Goal: Task Accomplishment & Management: Use online tool/utility

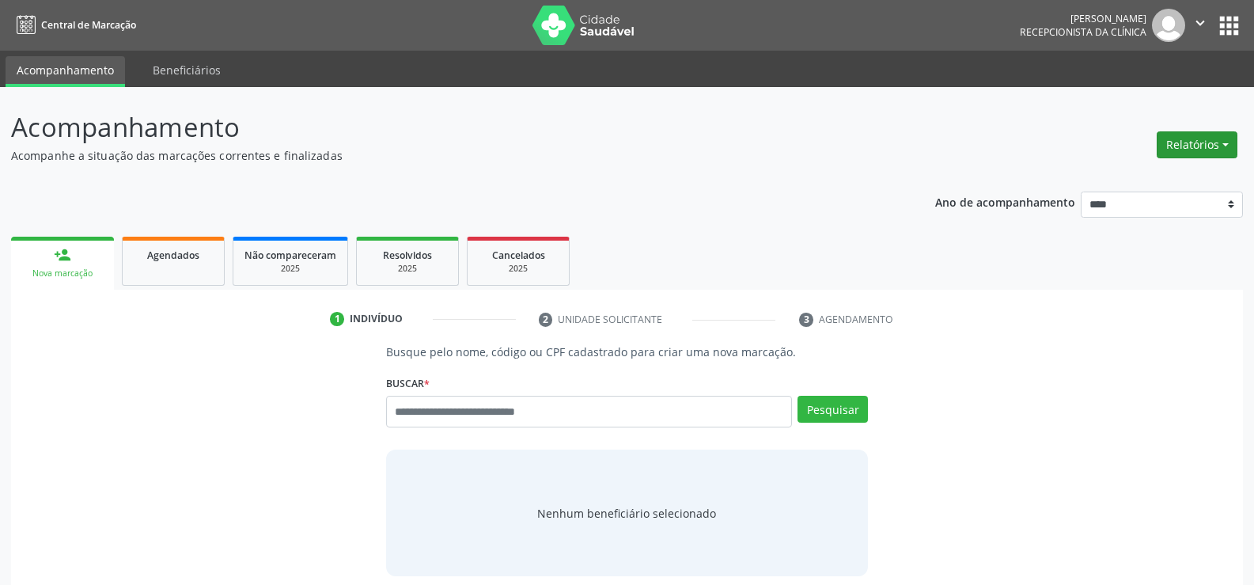
click at [1217, 138] on button "Relatórios" at bounding box center [1196, 144] width 81 height 27
click at [1147, 168] on link "Agendamentos" at bounding box center [1153, 179] width 170 height 22
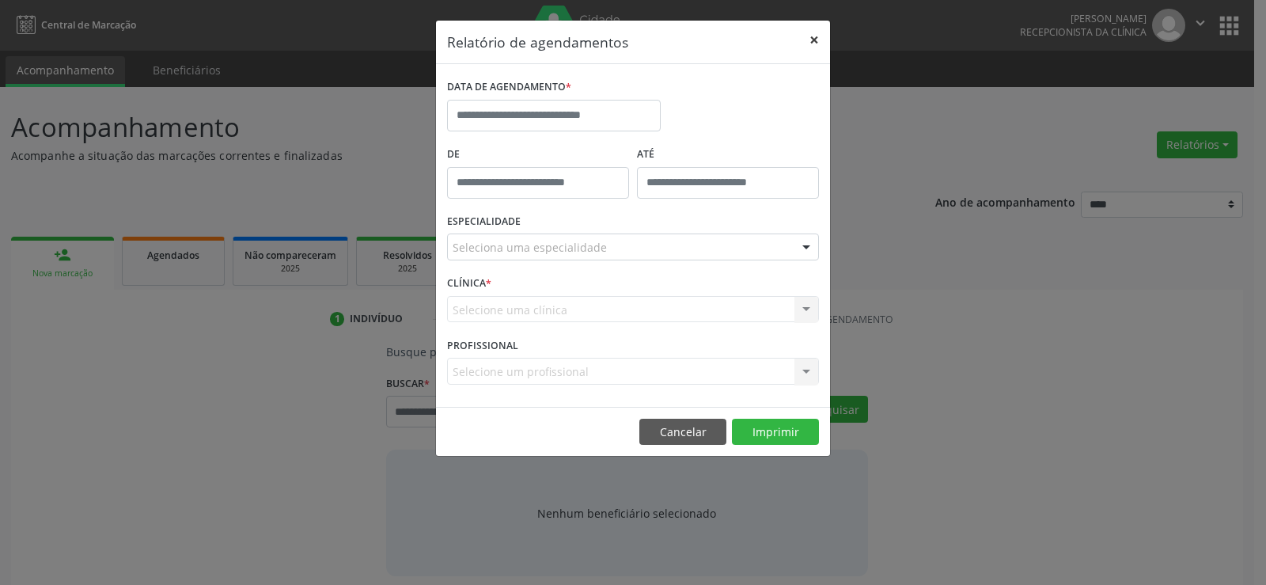
click at [817, 43] on button "×" at bounding box center [814, 40] width 32 height 39
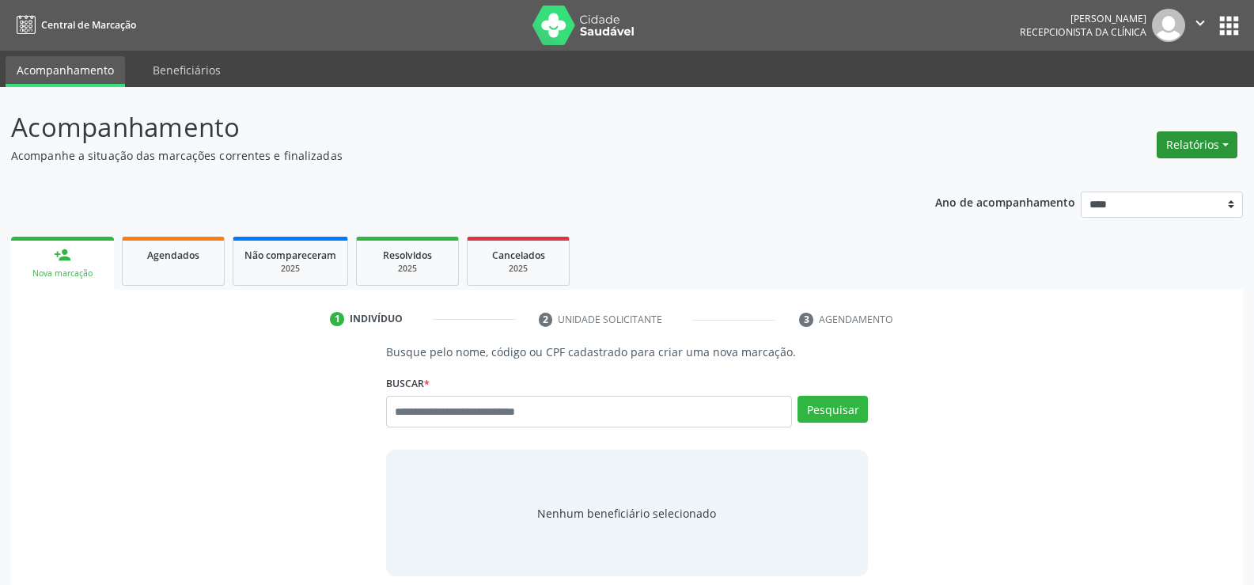
click at [1168, 156] on button "Relatórios" at bounding box center [1196, 144] width 81 height 27
click at [1091, 178] on link "Agendamentos" at bounding box center [1153, 179] width 170 height 22
select select "*"
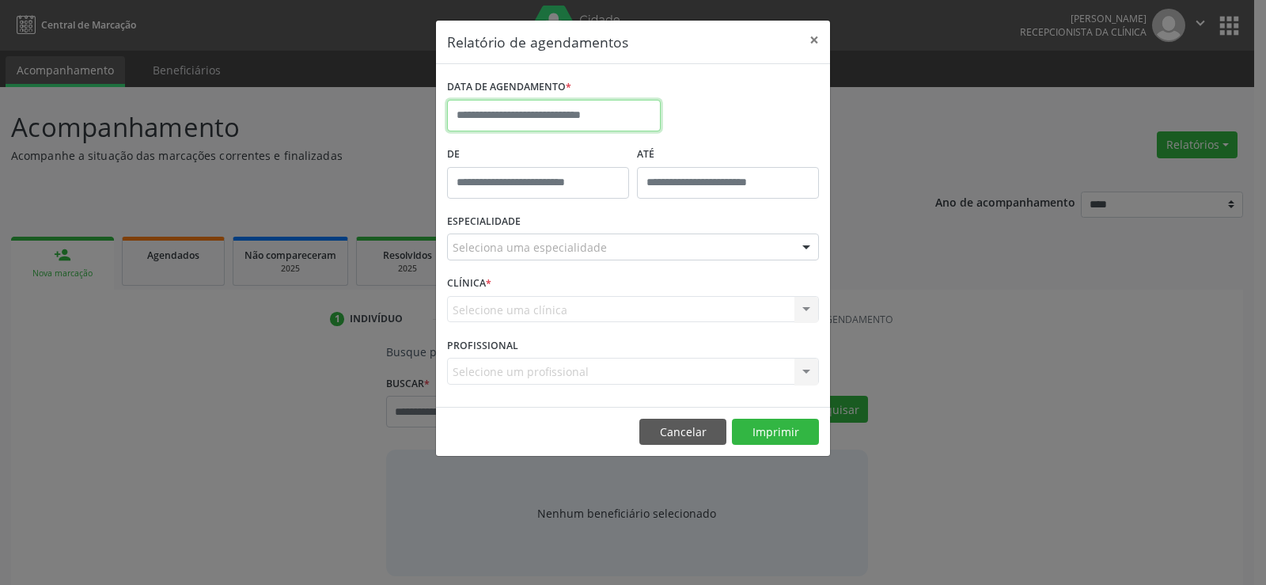
click at [489, 112] on input "text" at bounding box center [554, 116] width 214 height 32
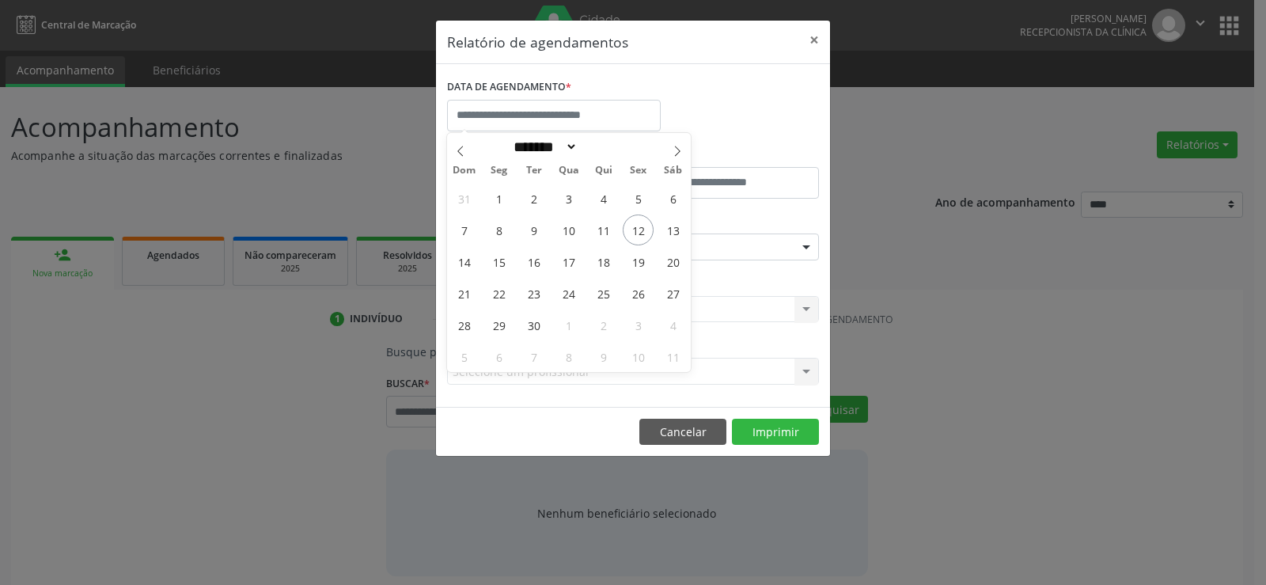
click at [516, 263] on div "31 1 2 3 4 5 6 7 8 9 10 11 12 13 14 15 16 17 18 19 20 21 22 23 24 25 26 27 28 2…" at bounding box center [569, 277] width 244 height 190
click at [500, 259] on span "15" at bounding box center [498, 261] width 31 height 31
type input "**********"
click at [567, 263] on span "17" at bounding box center [568, 261] width 31 height 31
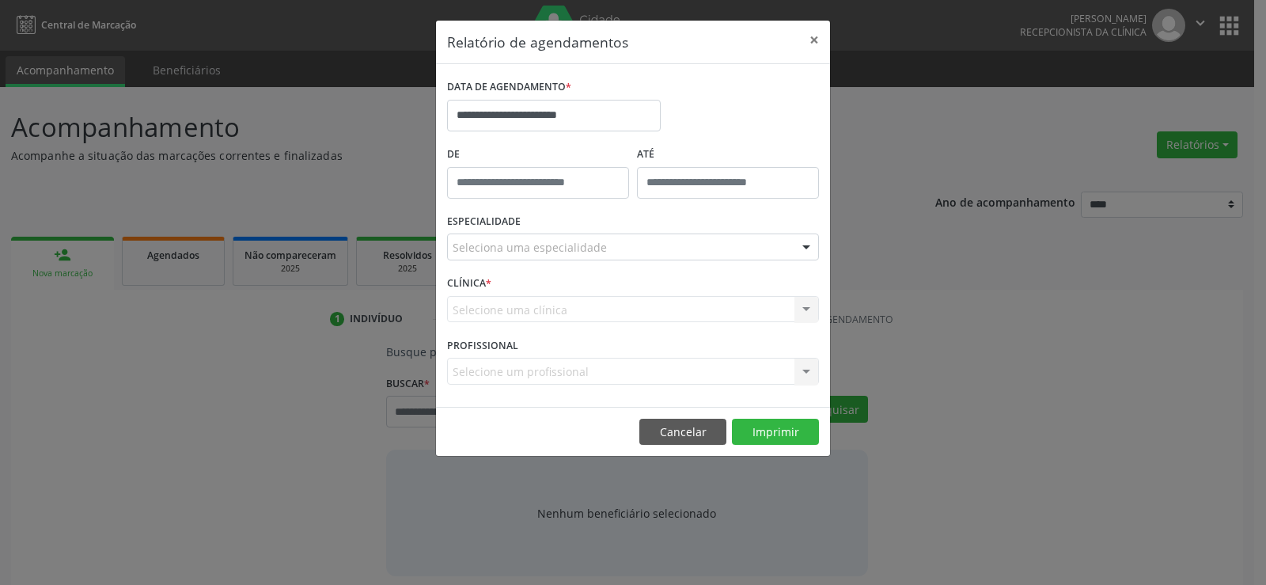
drag, startPoint x: 693, startPoint y: 229, endPoint x: 693, endPoint y: 244, distance: 15.0
click at [692, 232] on div "ESPECIALIDADE Seleciona uma especialidade Todas as especialidades Alergologia A…" at bounding box center [633, 241] width 380 height 62
click at [693, 244] on div "Seleciona uma especialidade" at bounding box center [633, 246] width 372 height 27
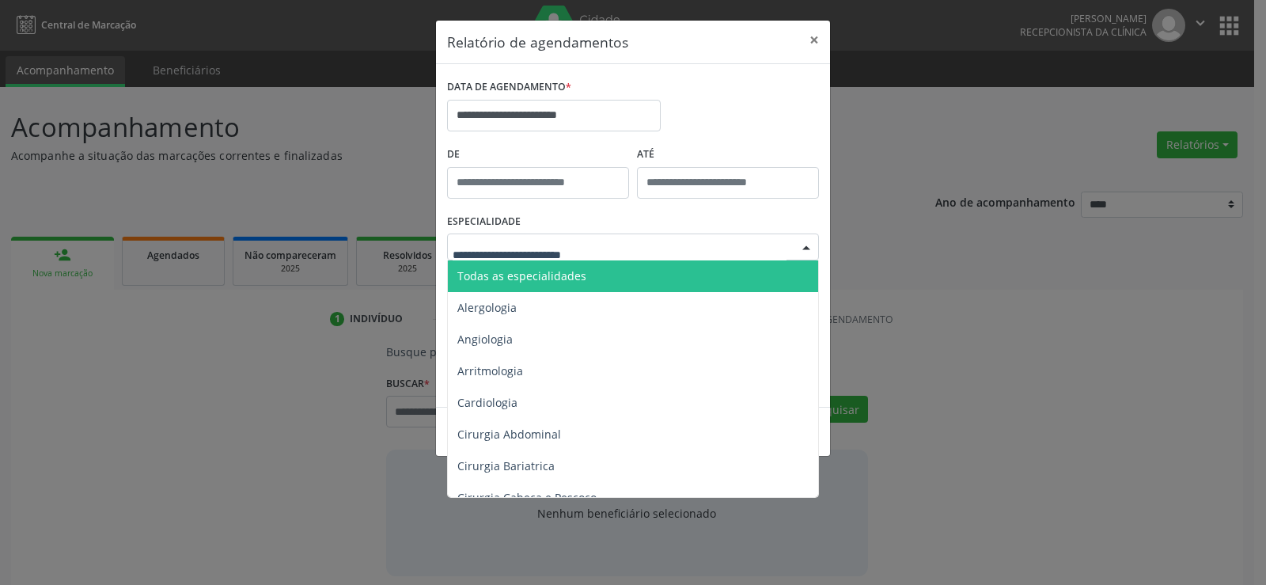
click at [662, 263] on span "Todas as especialidades" at bounding box center [634, 276] width 373 height 32
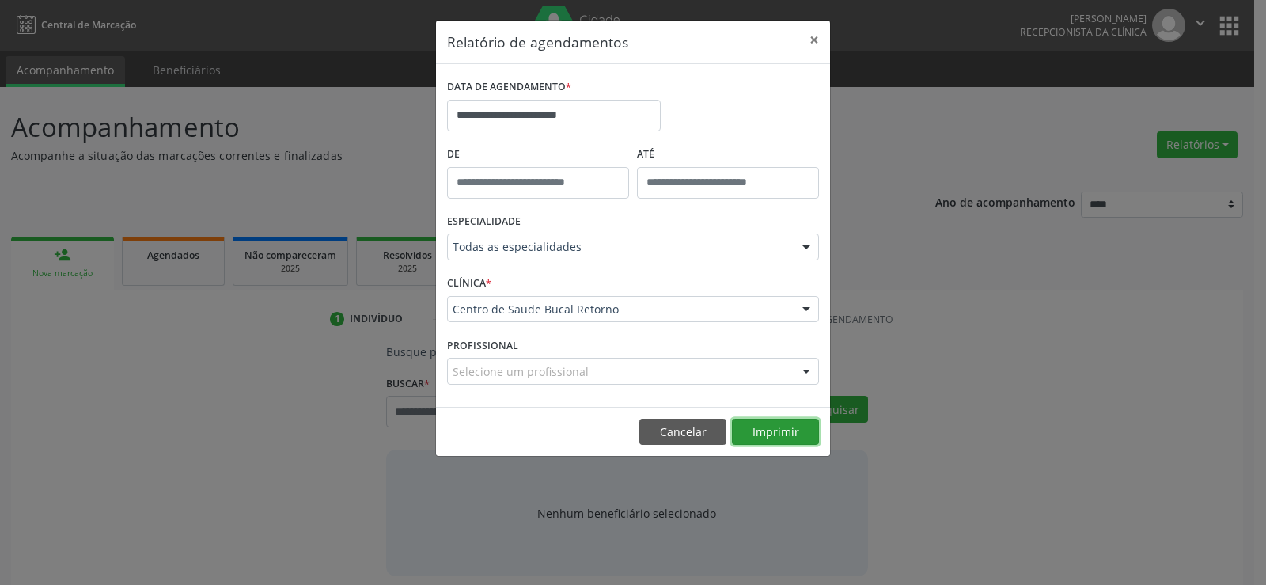
click at [778, 438] on button "Imprimir" at bounding box center [775, 431] width 87 height 27
click at [816, 40] on button "×" at bounding box center [814, 40] width 32 height 39
